Goal: Task Accomplishment & Management: Manage account settings

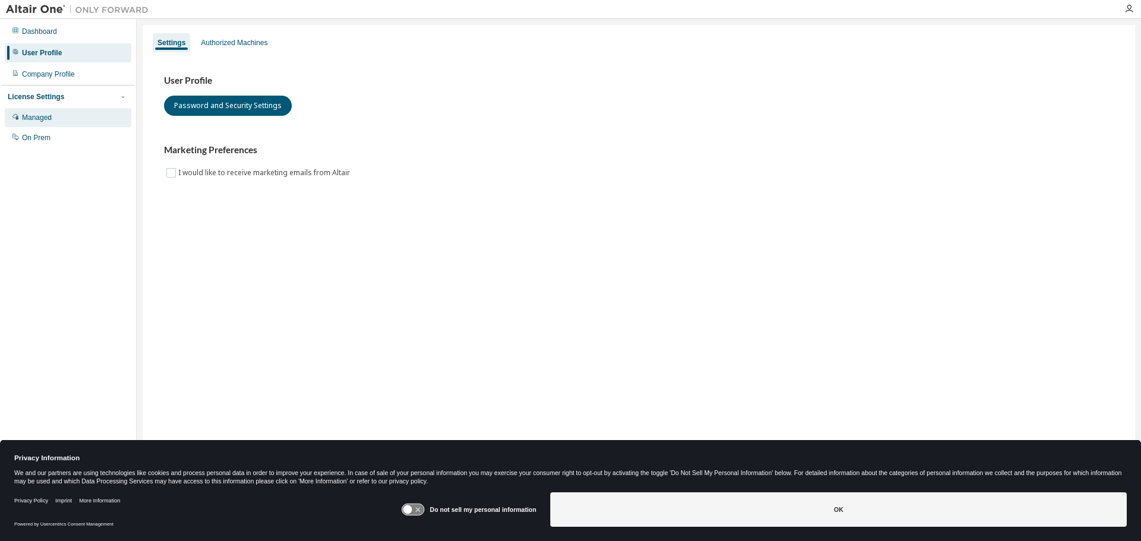
click at [45, 115] on div "Managed" at bounding box center [37, 118] width 30 height 10
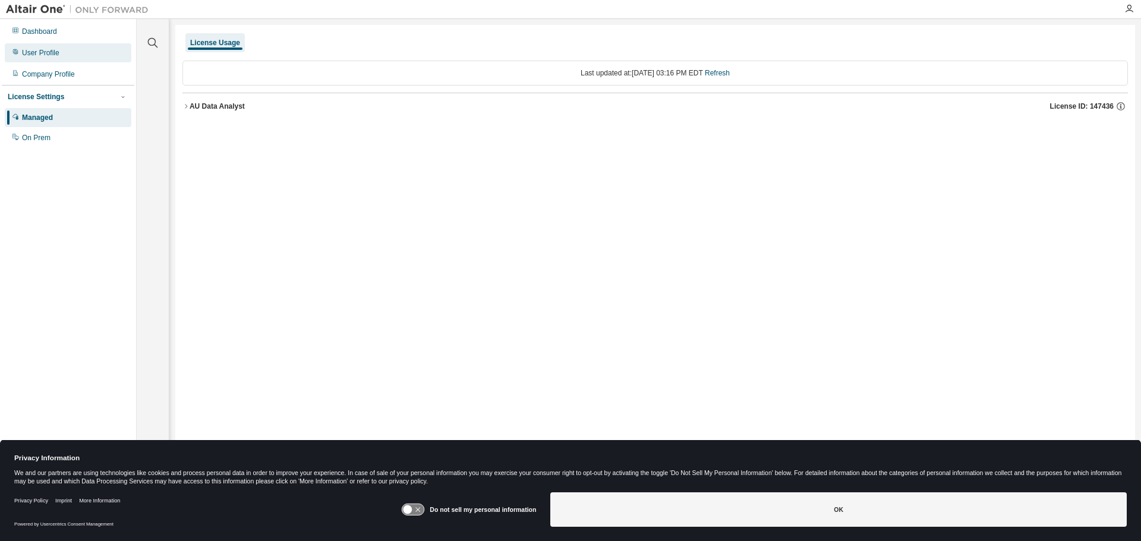
click at [37, 49] on div "User Profile" at bounding box center [40, 53] width 37 height 10
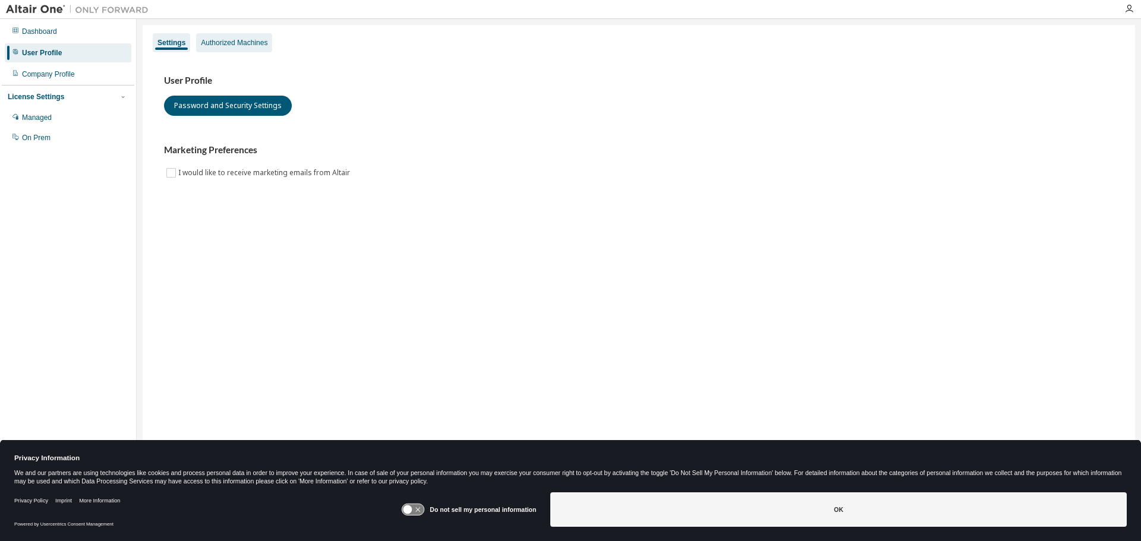
click at [251, 42] on div "Authorized Machines" at bounding box center [234, 43] width 67 height 10
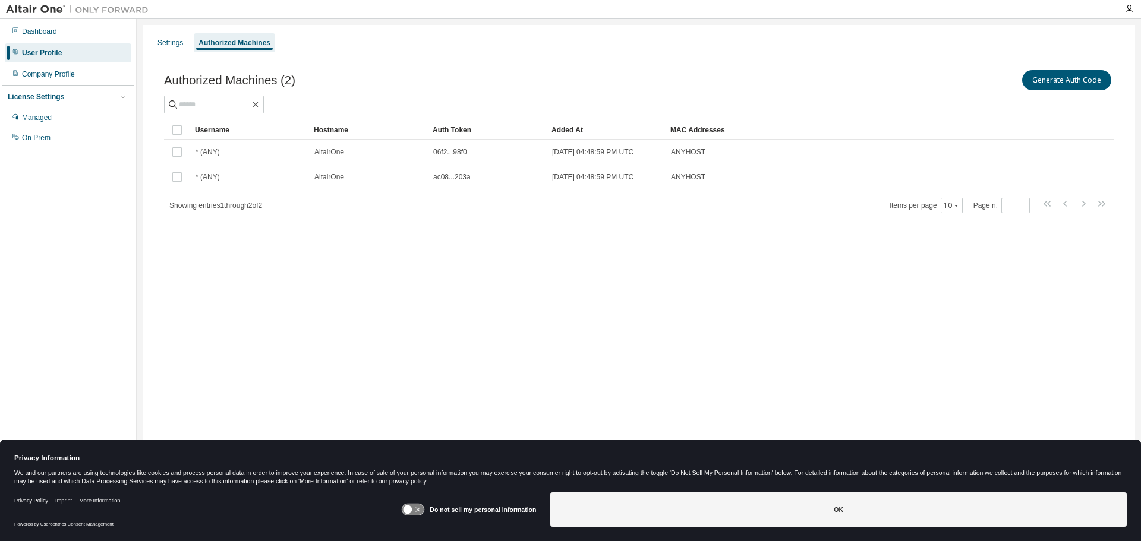
click at [415, 509] on icon at bounding box center [413, 509] width 22 height 11
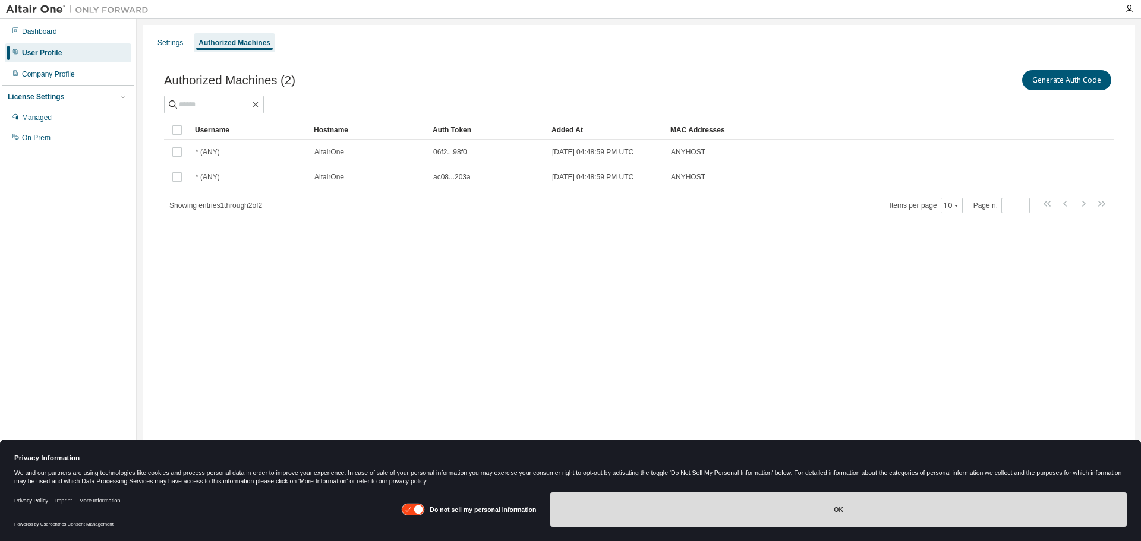
click at [730, 522] on button "OK" at bounding box center [838, 510] width 576 height 34
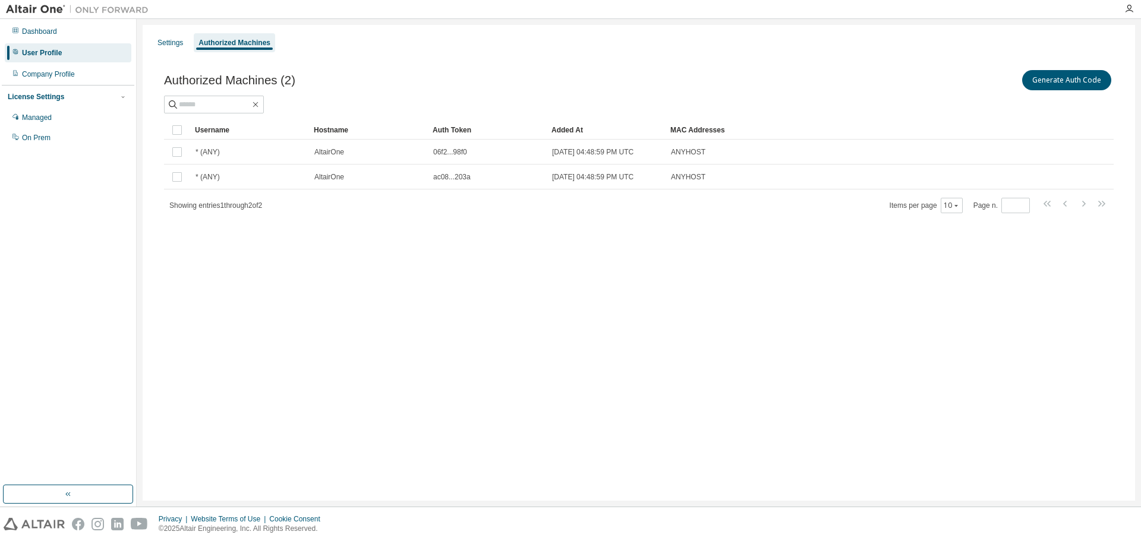
click at [857, 434] on div "Settings Authorized Machines Authorized Machines (2) Generate Auth Code Clear L…" at bounding box center [639, 263] width 992 height 476
click at [807, 342] on div "Settings Authorized Machines Authorized Machines (2) Generate Auth Code Clear L…" at bounding box center [639, 263] width 992 height 476
